Goal: Task Accomplishment & Management: Use online tool/utility

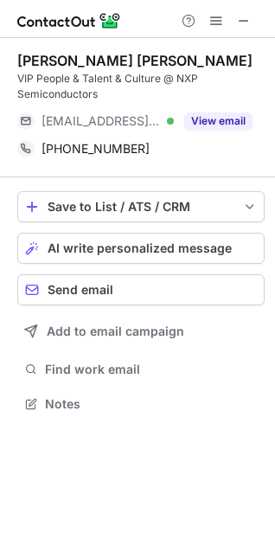
scroll to position [391, 275]
click at [241, 20] on span at bounding box center [244, 21] width 14 height 14
